Goal: Transaction & Acquisition: Purchase product/service

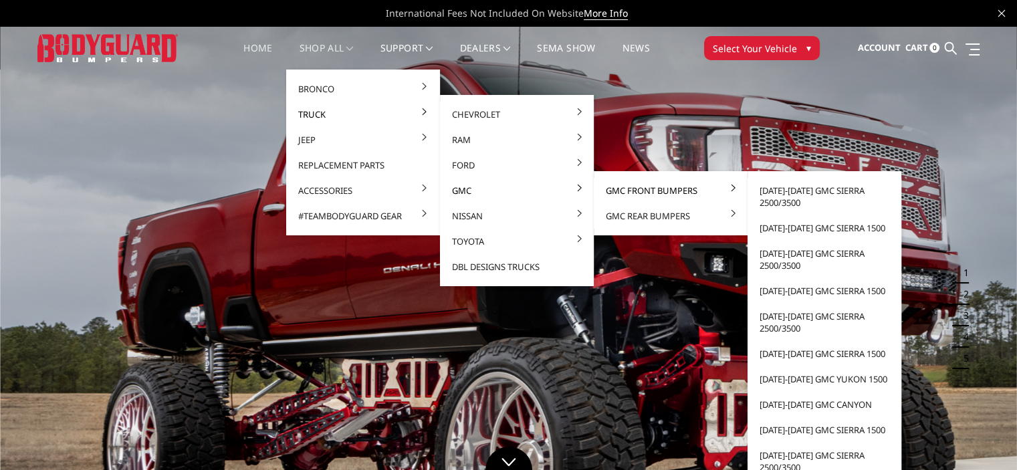
click at [631, 187] on link "GMC Front Bumpers" at bounding box center [670, 190] width 143 height 25
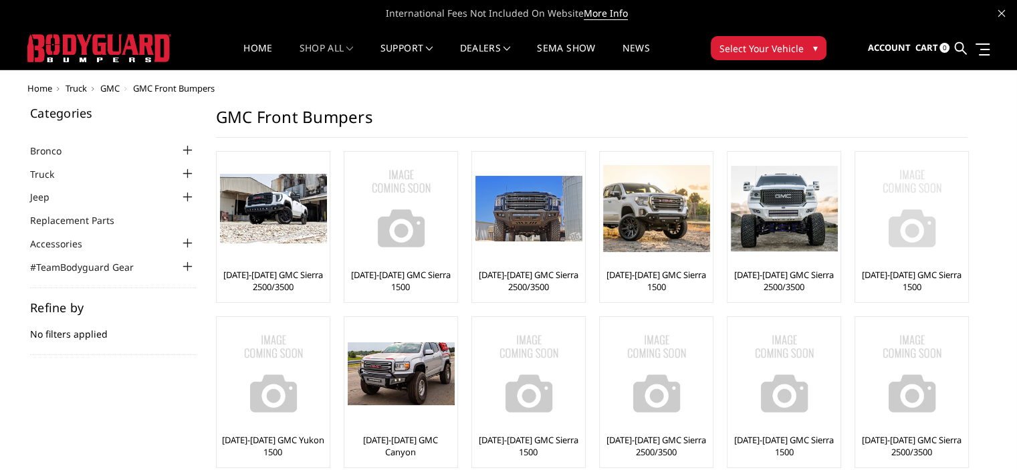
click at [914, 241] on img at bounding box center [911, 208] width 107 height 107
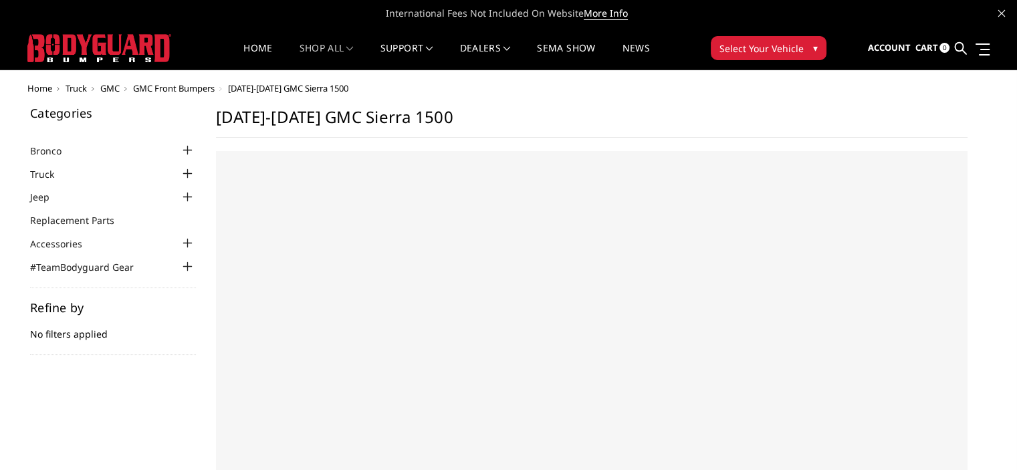
select select "US"
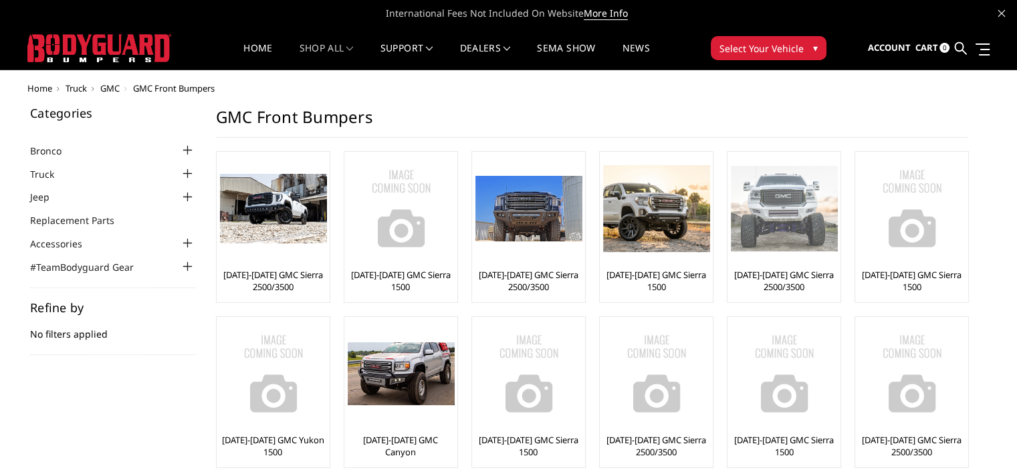
click at [800, 228] on img at bounding box center [783, 209] width 107 height 86
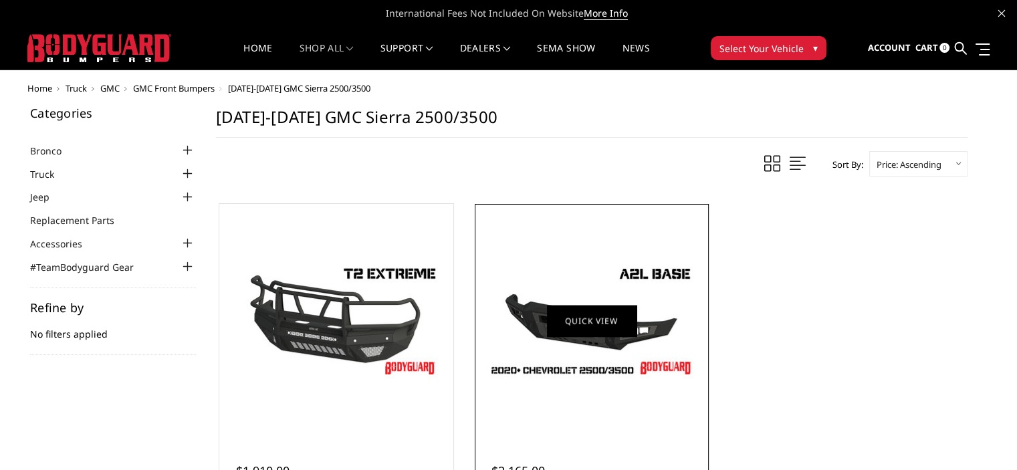
click at [592, 317] on link "Quick view" at bounding box center [592, 320] width 90 height 31
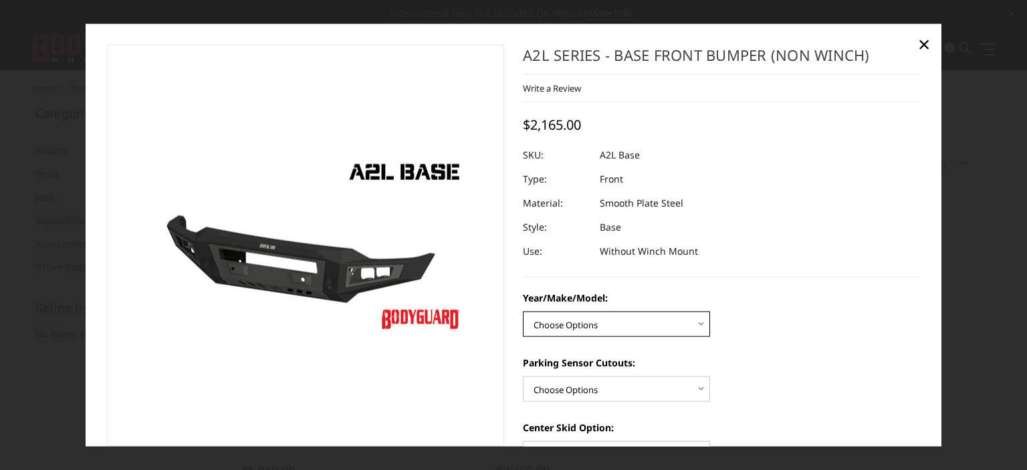
click at [686, 323] on select "Choose Options Chevrolet 15-19 2500/3500 Chevrolet 19-21 1500 Chevrolet 15-20 C…" at bounding box center [616, 323] width 187 height 25
